Goal: Find specific page/section: Find specific page/section

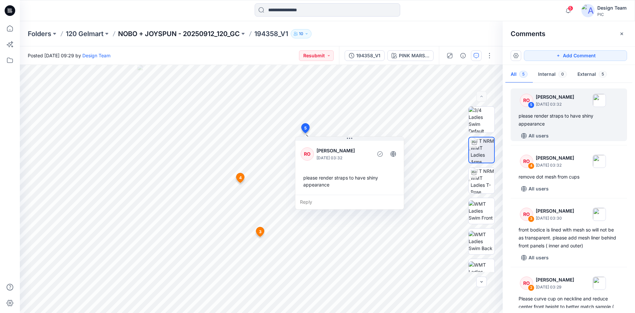
click at [136, 35] on p "NOBO + JOYSPUN - 20250912_120_GC" at bounding box center [179, 33] width 122 height 9
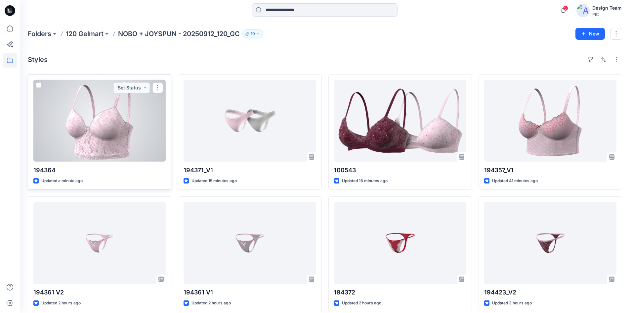
click at [77, 132] on div at bounding box center [99, 121] width 132 height 82
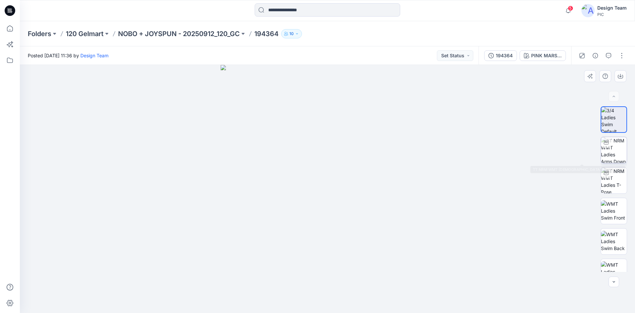
click at [609, 152] on img at bounding box center [614, 150] width 26 height 26
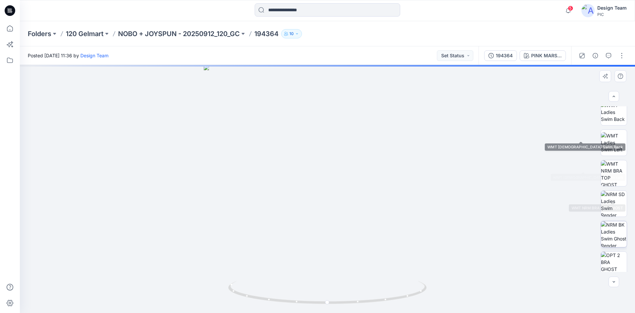
scroll to position [135, 0]
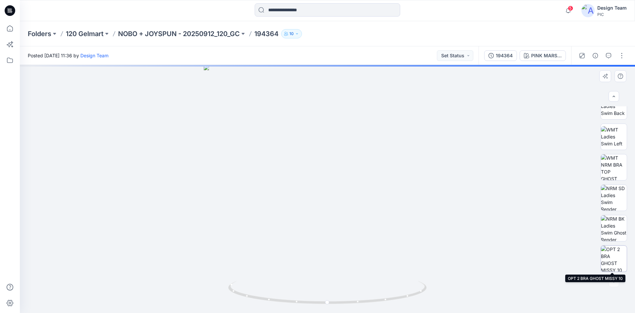
click at [607, 262] on img at bounding box center [614, 258] width 26 height 26
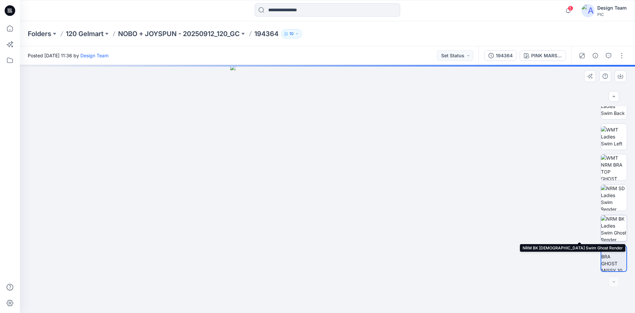
click at [614, 228] on img at bounding box center [614, 228] width 26 height 26
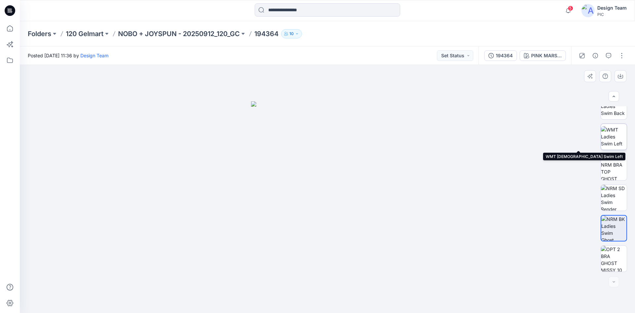
click at [611, 134] on img at bounding box center [614, 136] width 26 height 21
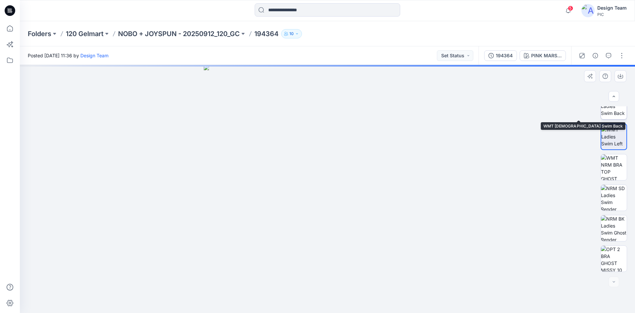
click at [607, 114] on img at bounding box center [614, 106] width 26 height 21
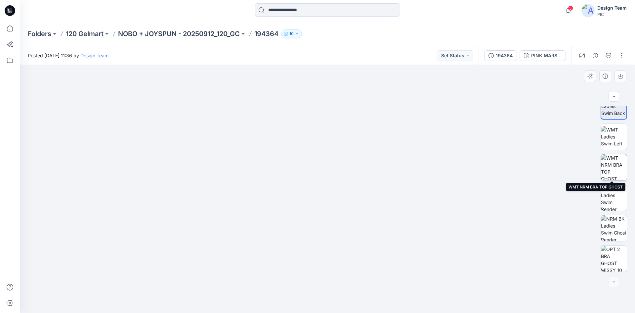
click at [612, 162] on img at bounding box center [614, 167] width 26 height 26
